Goal: Navigation & Orientation: Find specific page/section

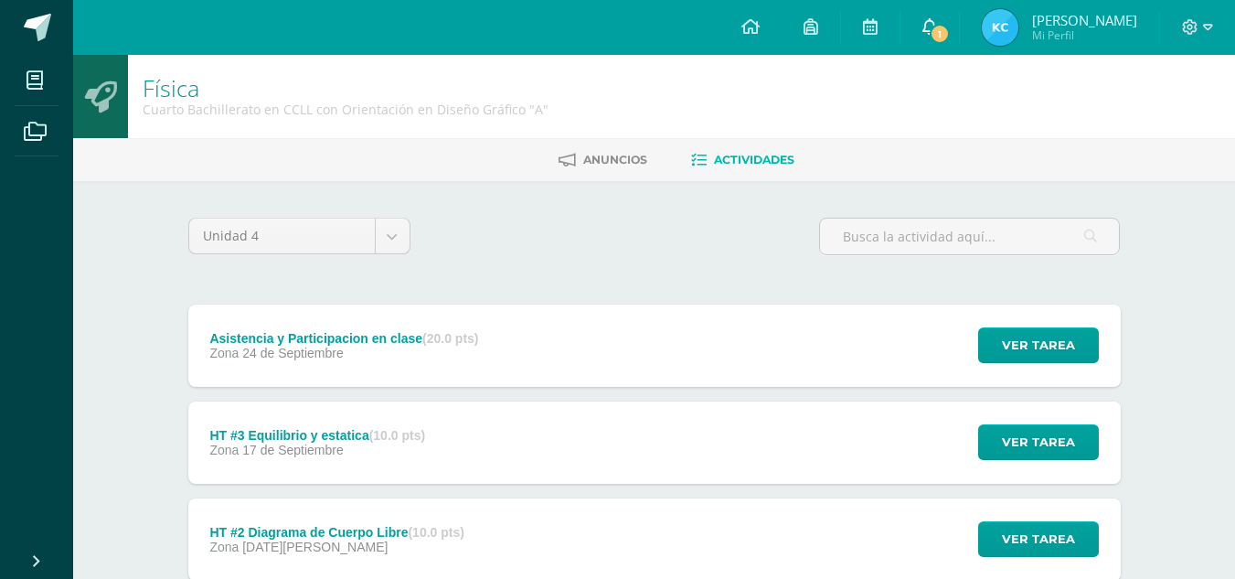
click at [947, 17] on link "1" at bounding box center [930, 27] width 59 height 55
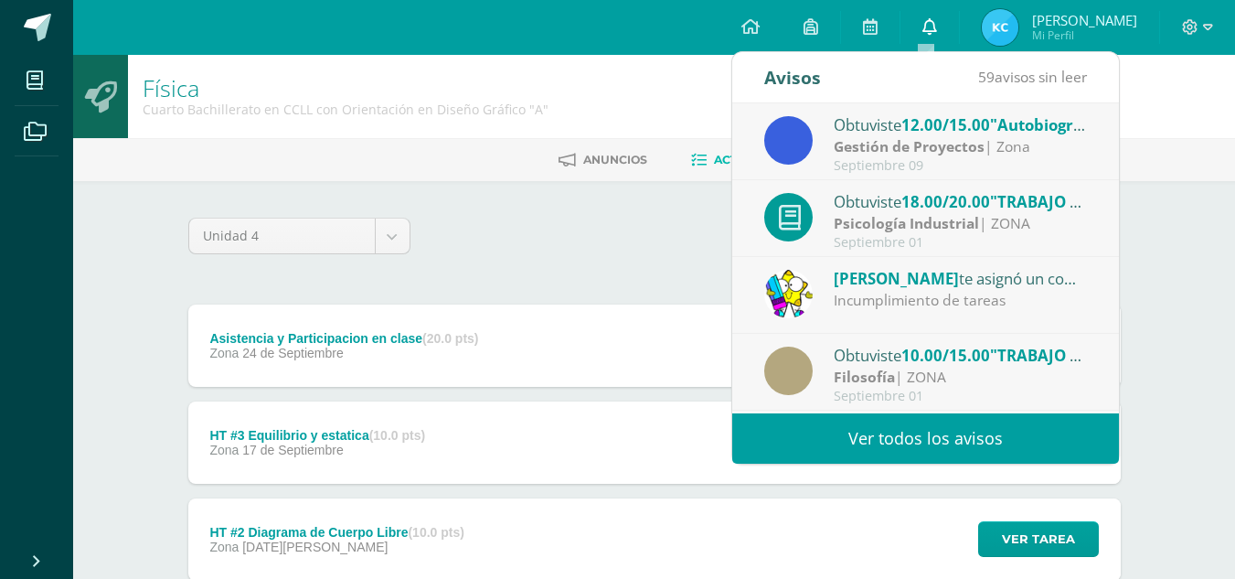
click at [947, 17] on link "0" at bounding box center [930, 27] width 59 height 55
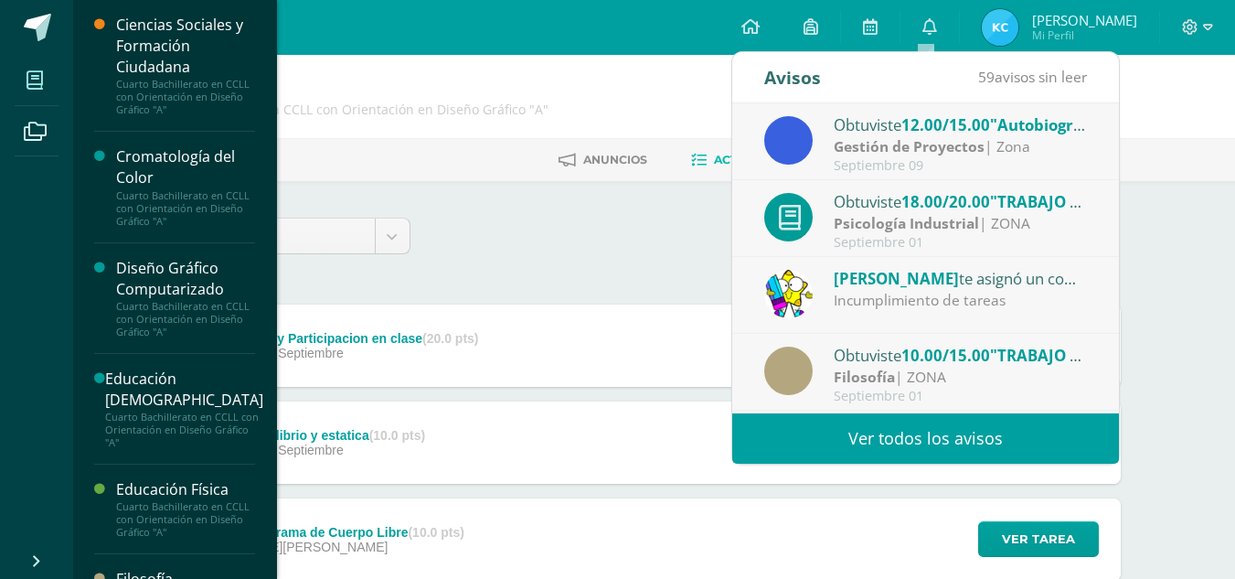
click at [28, 74] on icon at bounding box center [35, 80] width 16 height 18
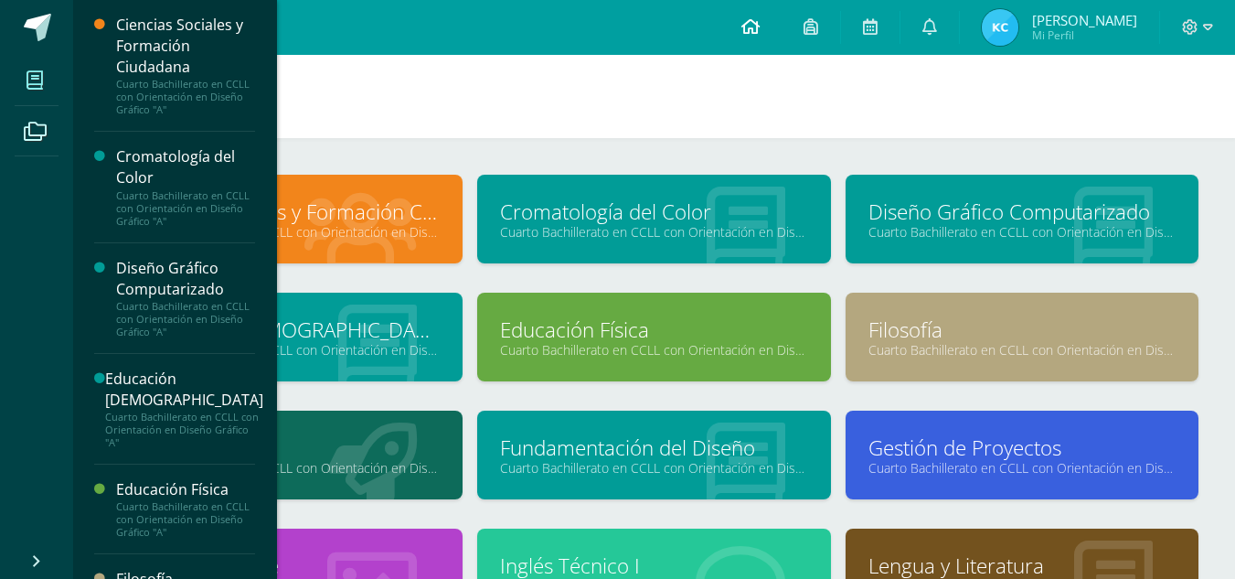
click at [764, 18] on link at bounding box center [751, 27] width 62 height 55
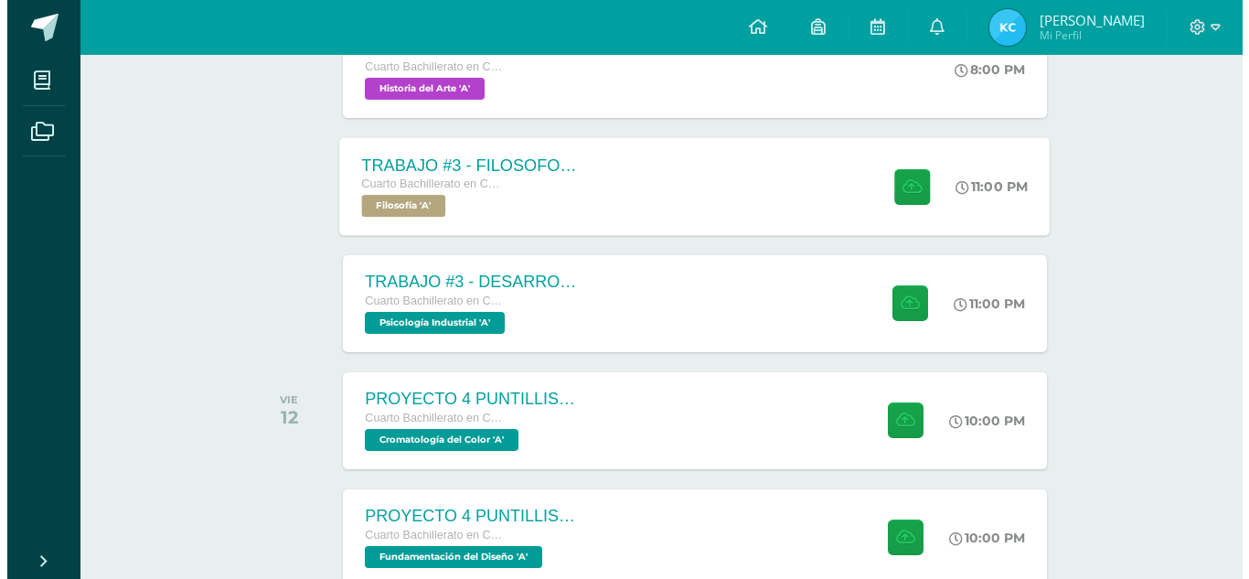
scroll to position [366, 0]
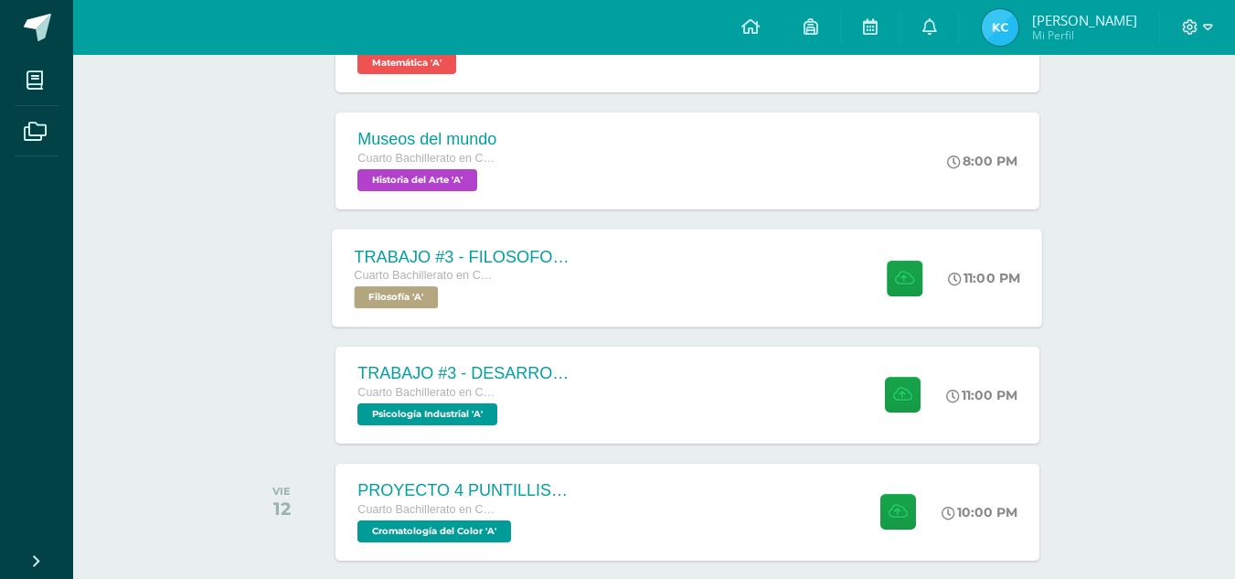
click at [575, 267] on div "Cuarto Bachillerato en CCLL con Orientación en Diseño Gráfico" at bounding box center [465, 276] width 221 height 20
